Goal: Find specific page/section: Find specific page/section

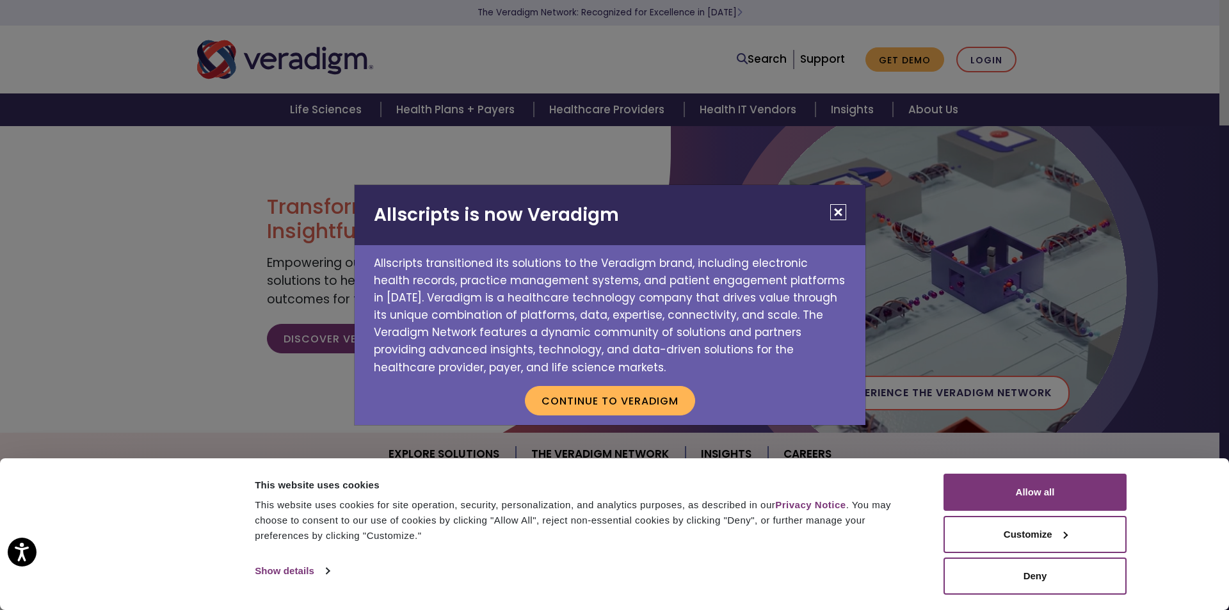
click at [840, 205] on button "Close" at bounding box center [838, 212] width 16 height 16
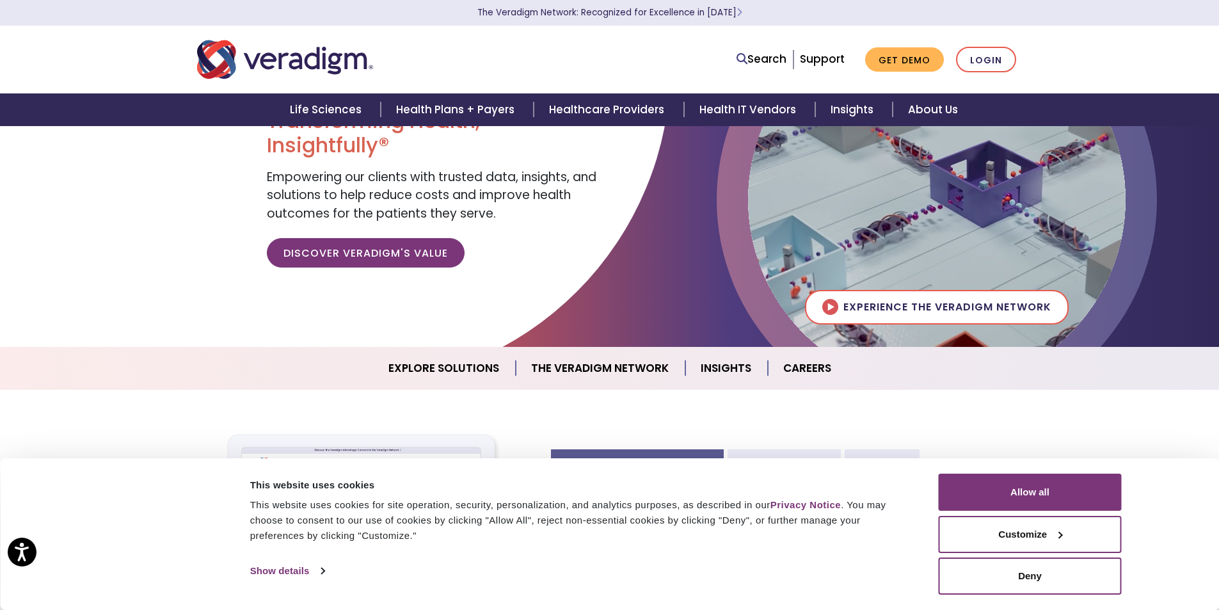
scroll to position [192, 0]
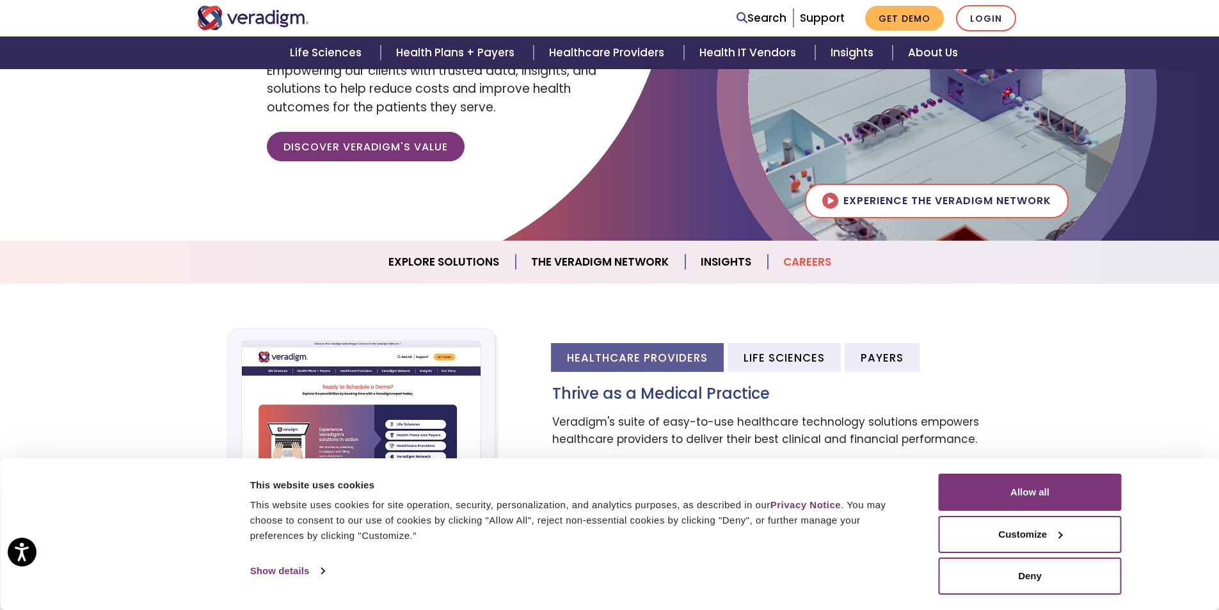
click at [803, 260] on link "Careers" at bounding box center [807, 262] width 79 height 33
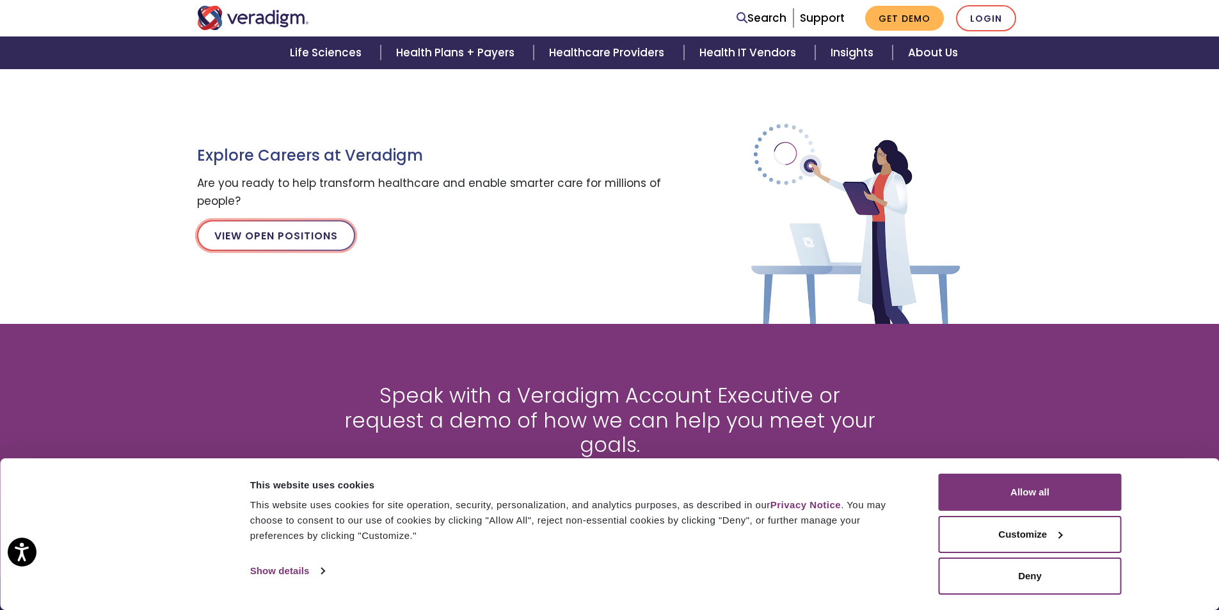
click at [264, 234] on link "View Open Positions" at bounding box center [276, 235] width 158 height 31
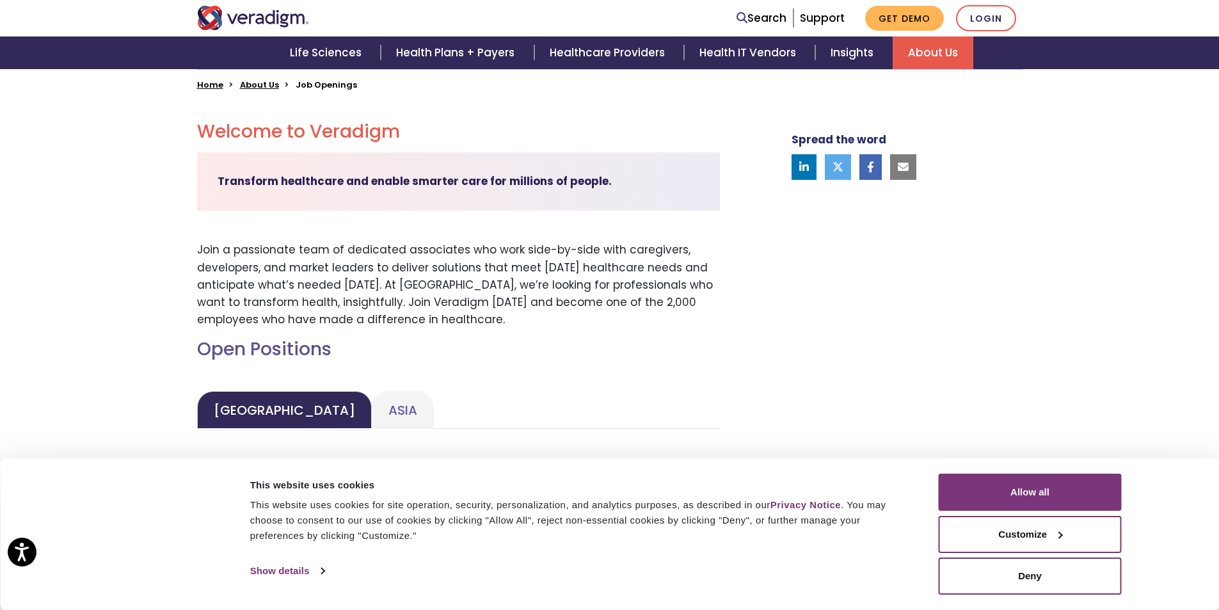
scroll to position [320, 0]
click at [1036, 574] on button "Deny" at bounding box center [1030, 576] width 183 height 37
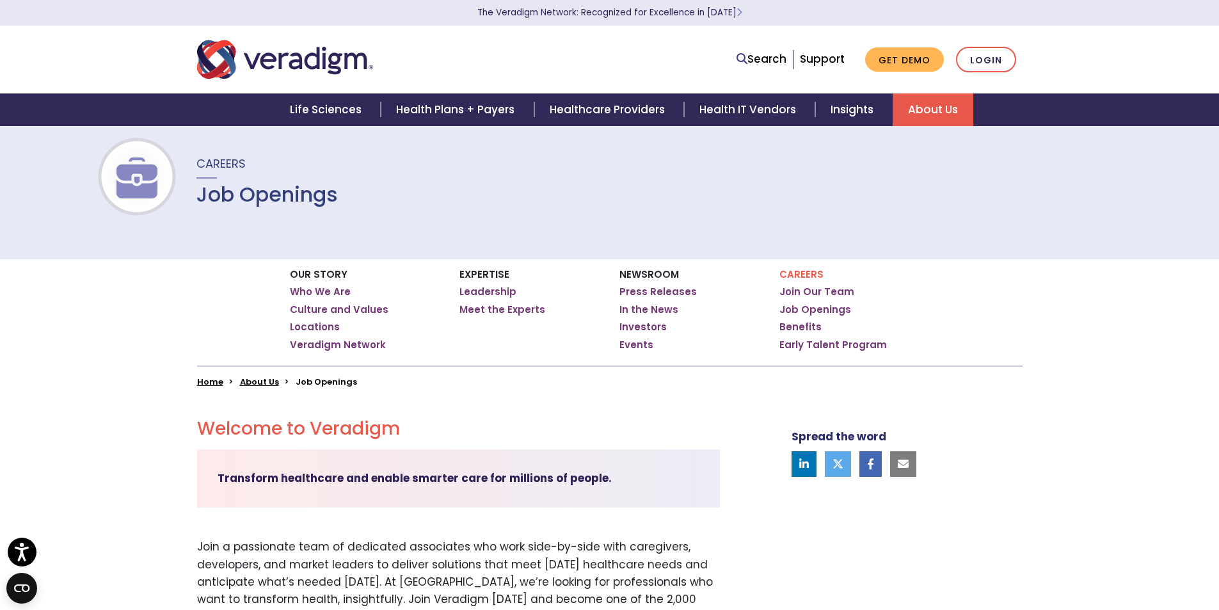
scroll to position [0, 0]
